Goal: Transaction & Acquisition: Purchase product/service

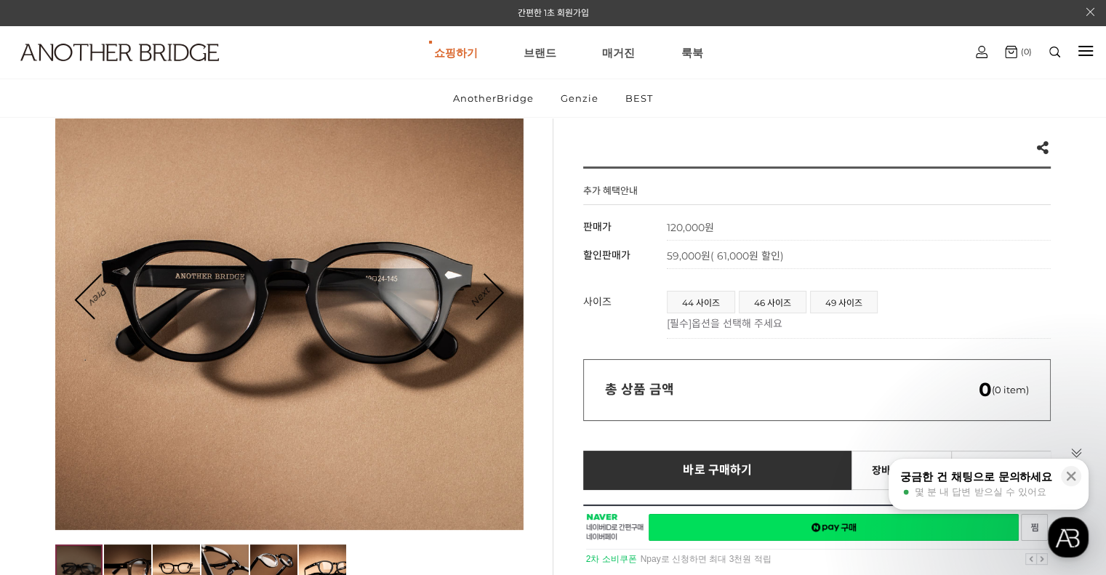
scroll to position [145, 0]
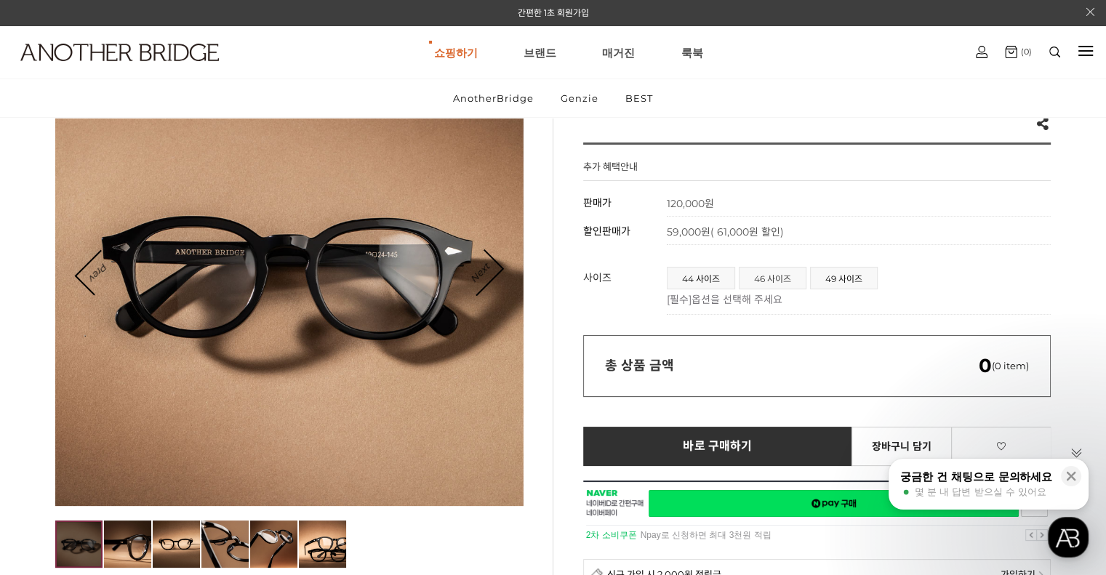
click at [769, 279] on span "46 사이즈" at bounding box center [773, 278] width 66 height 21
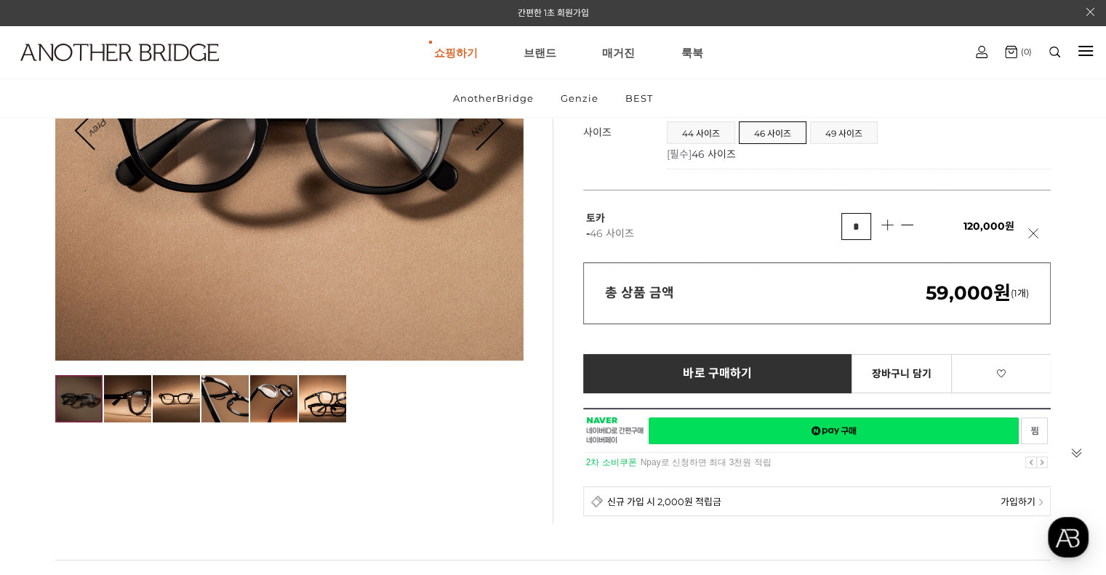
scroll to position [145, 0]
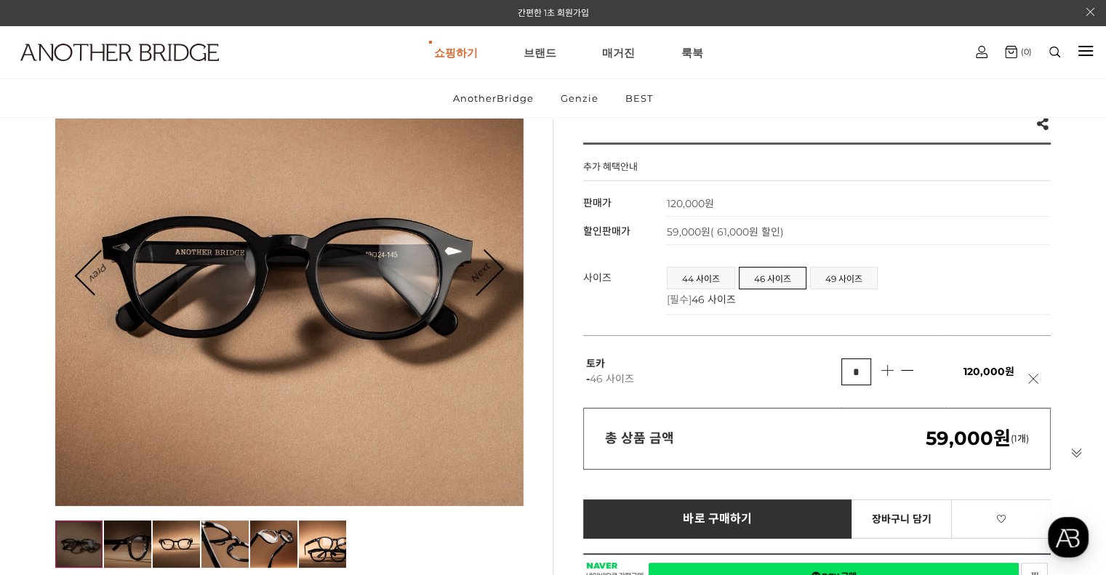
click at [120, 548] on img at bounding box center [127, 544] width 47 height 47
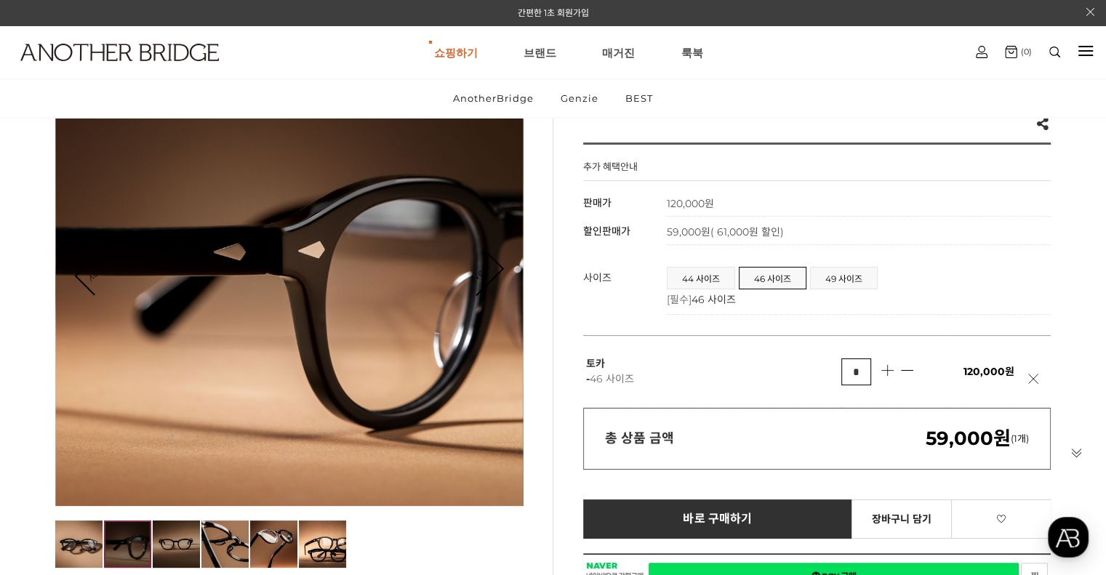
click at [177, 547] on img at bounding box center [176, 544] width 47 height 47
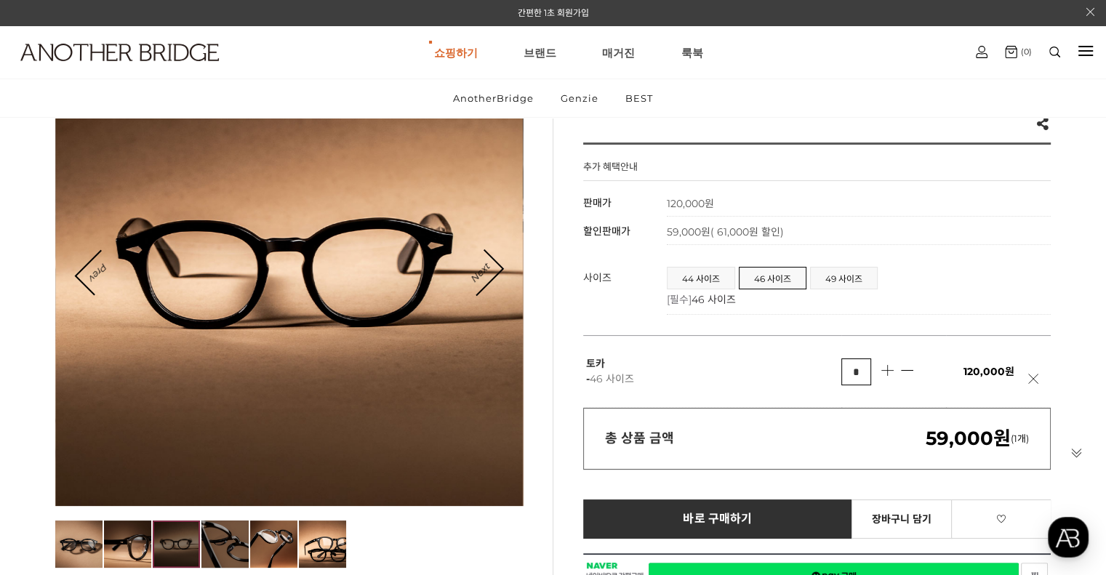
click at [228, 553] on img at bounding box center [224, 544] width 47 height 47
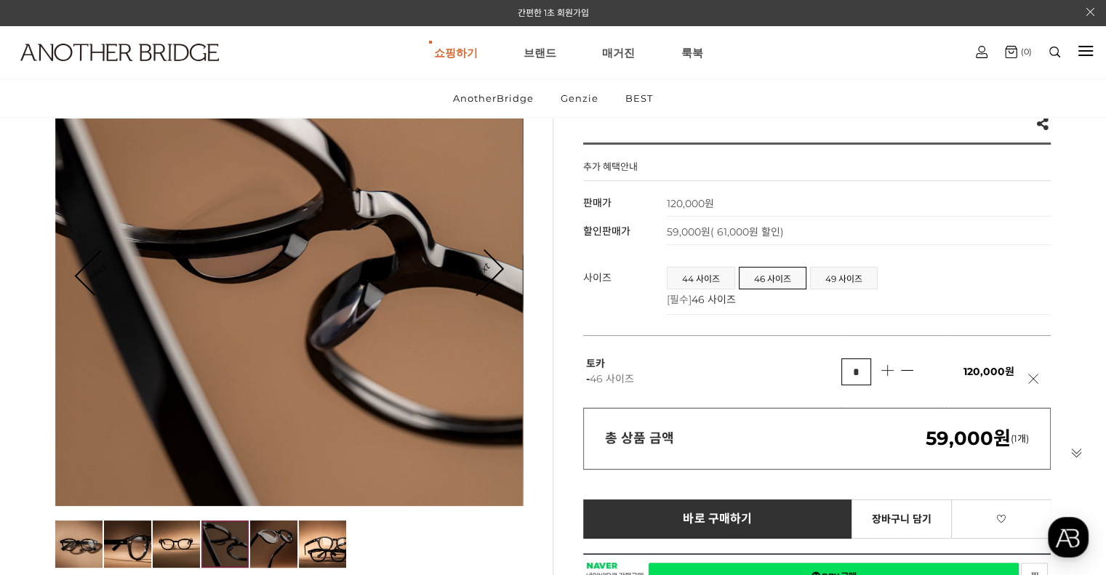
click at [266, 543] on img at bounding box center [273, 544] width 47 height 47
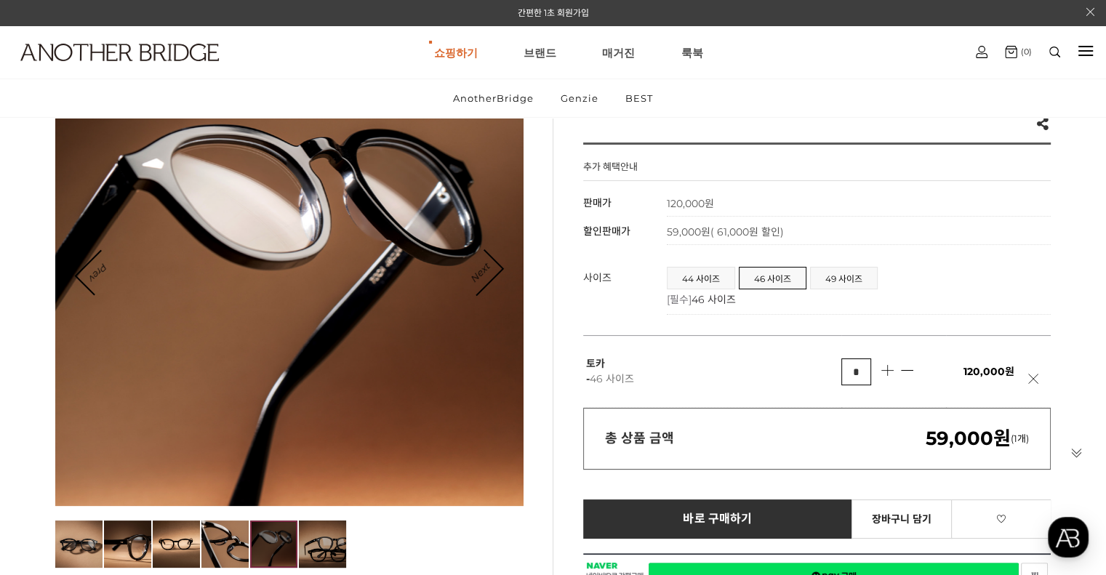
click at [306, 547] on img at bounding box center [322, 544] width 47 height 47
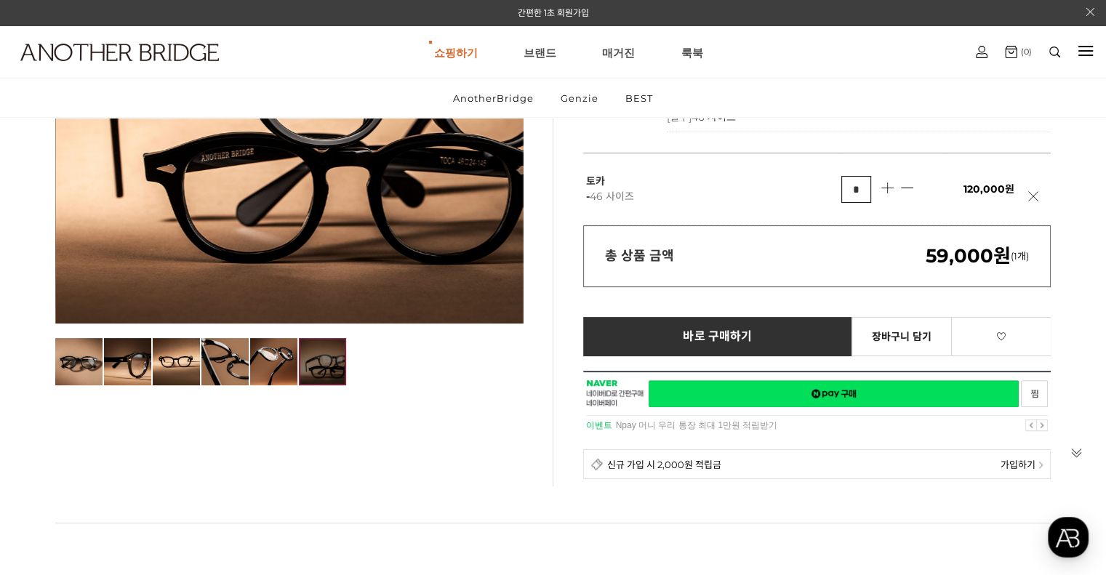
scroll to position [436, 0]
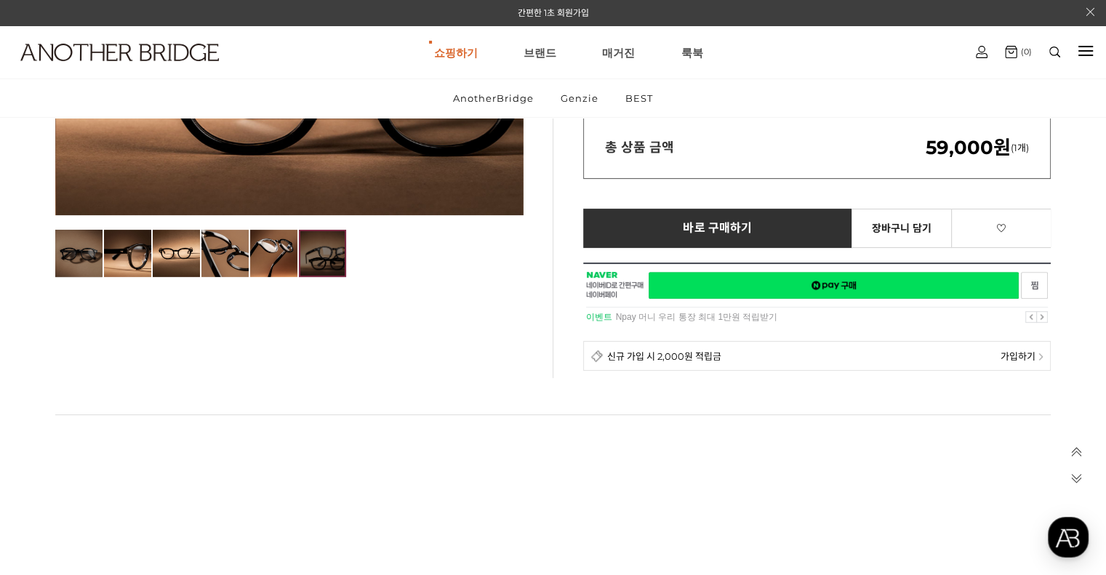
click at [71, 249] on img at bounding box center [78, 253] width 47 height 47
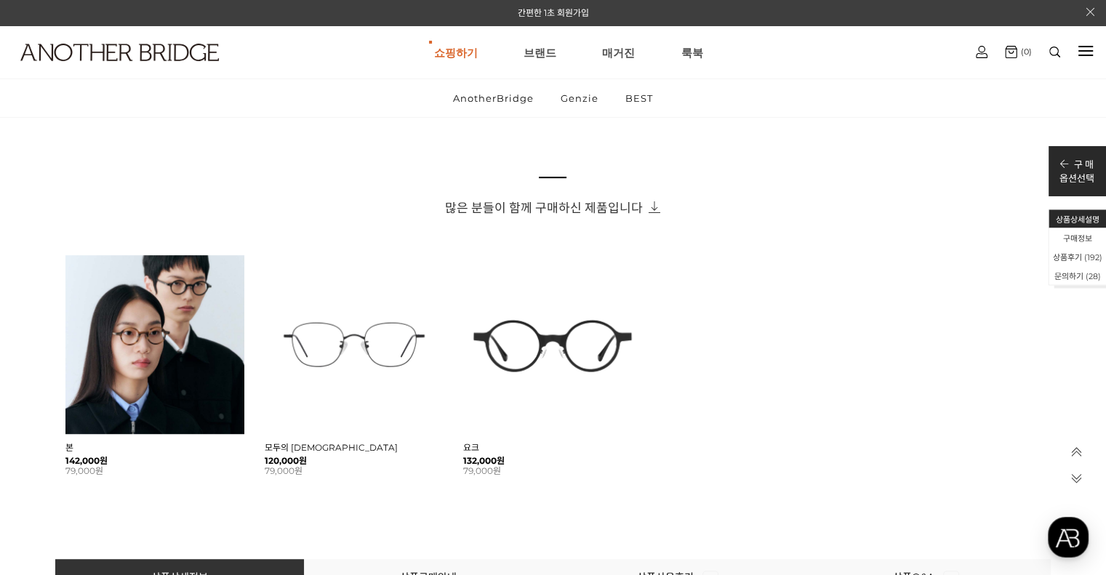
scroll to position [873, 0]
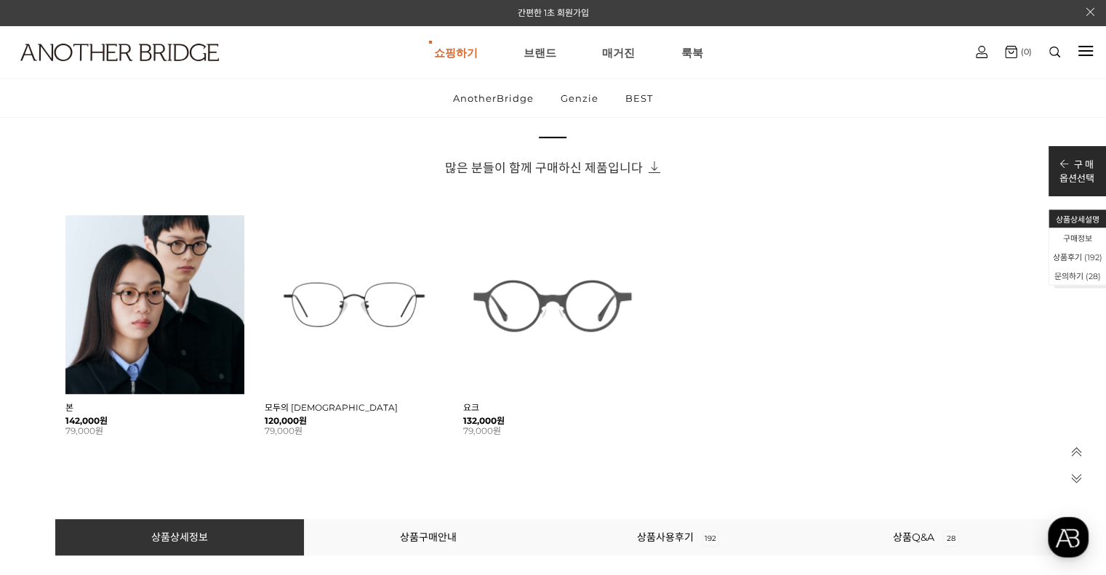
click at [529, 324] on img at bounding box center [552, 304] width 179 height 179
